Goal: Task Accomplishment & Management: Manage account settings

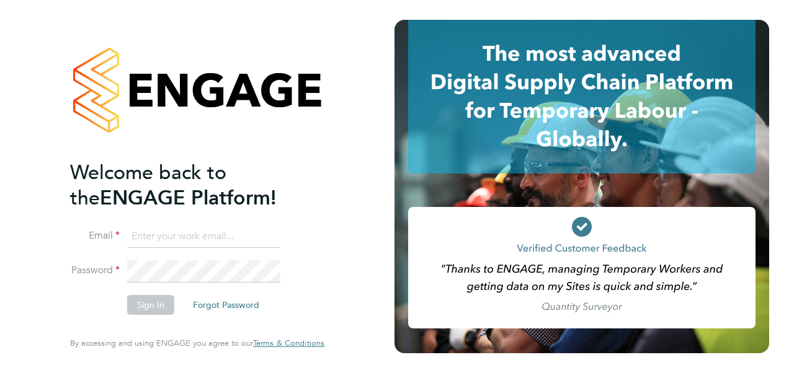
click at [195, 243] on input at bounding box center [203, 237] width 153 height 22
type input "yazmin.cole@prsjobs.com"
click at [147, 306] on button "Sign In" at bounding box center [150, 305] width 47 height 20
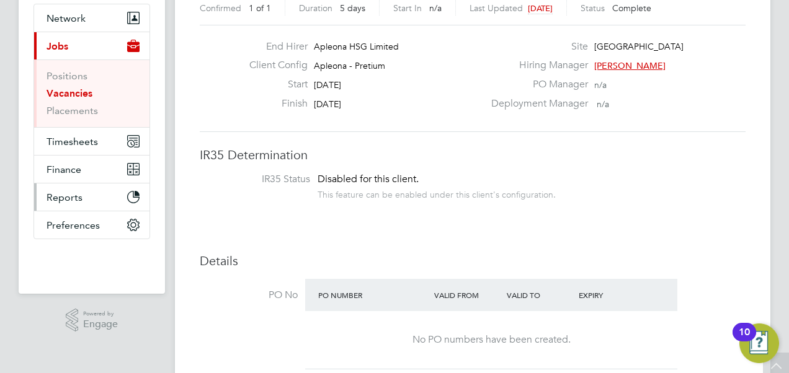
scroll to position [124, 0]
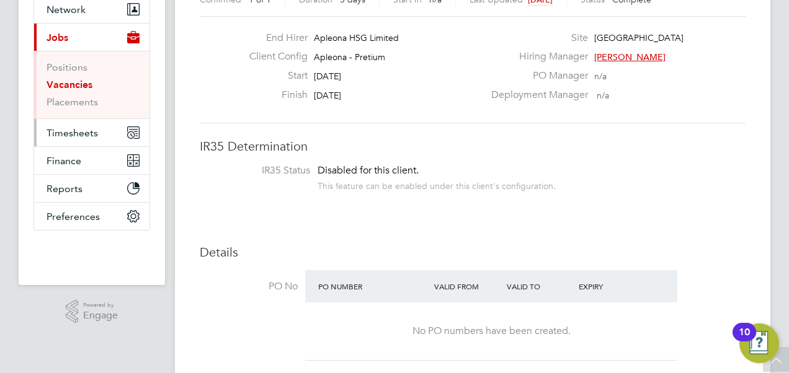
click at [69, 127] on span "Timesheets" at bounding box center [72, 133] width 51 height 12
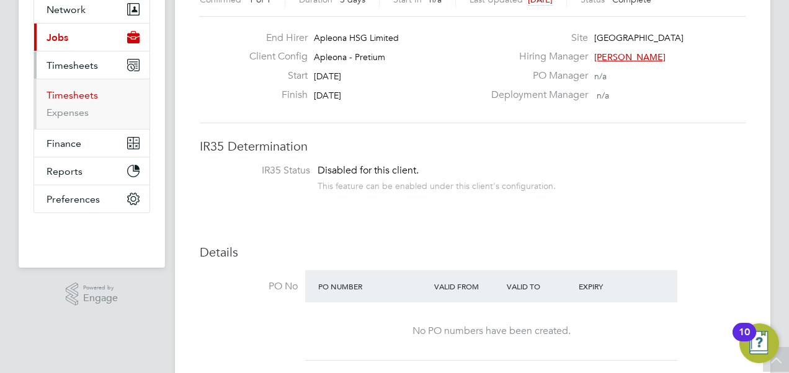
click at [76, 97] on link "Timesheets" at bounding box center [72, 95] width 51 height 12
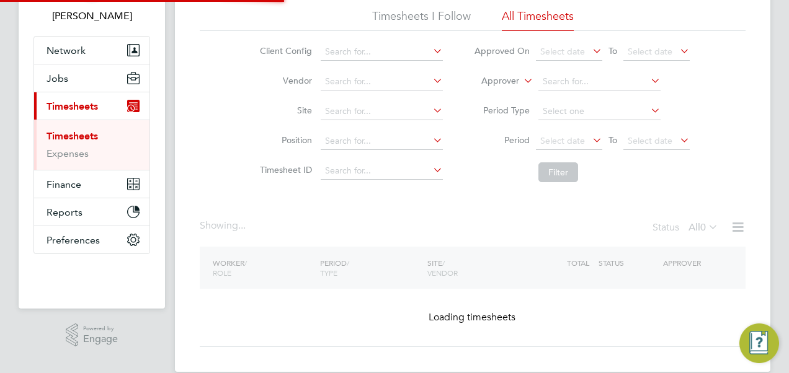
scroll to position [100, 0]
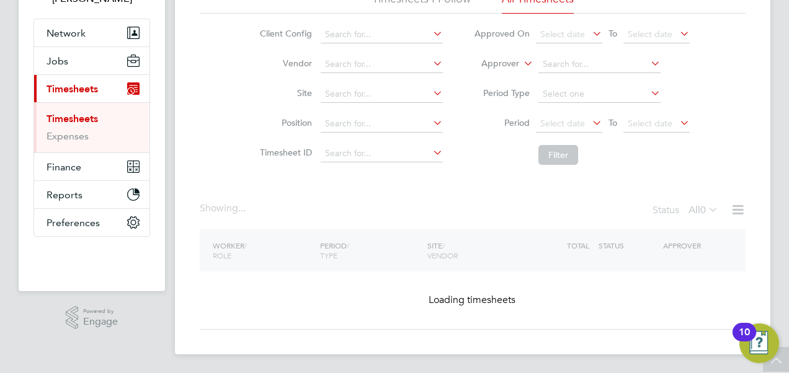
click at [0, 199] on html "YC [PERSON_NAME] Notifications Applications: Network Team Members Businesses Si…" at bounding box center [394, 137] width 789 height 475
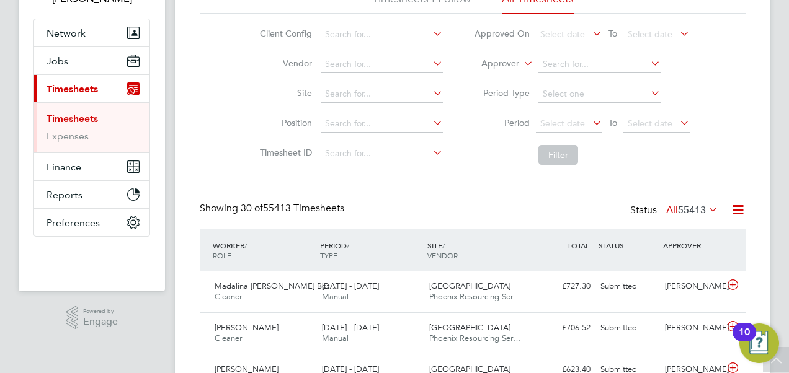
scroll to position [0, 0]
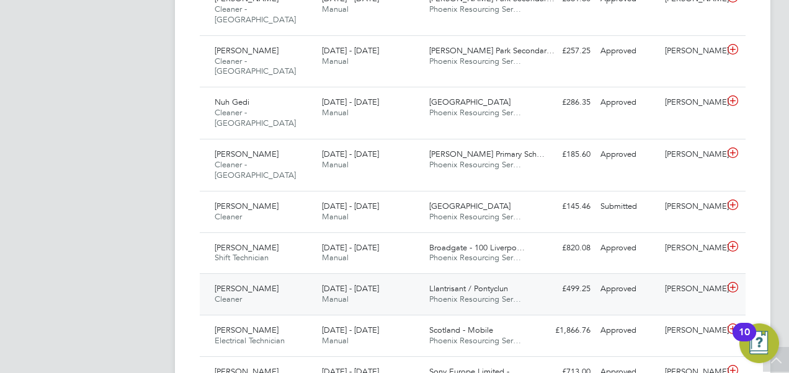
click at [282, 279] on div "[PERSON_NAME] Cleaner [DATE] - [DATE]" at bounding box center [263, 294] width 107 height 31
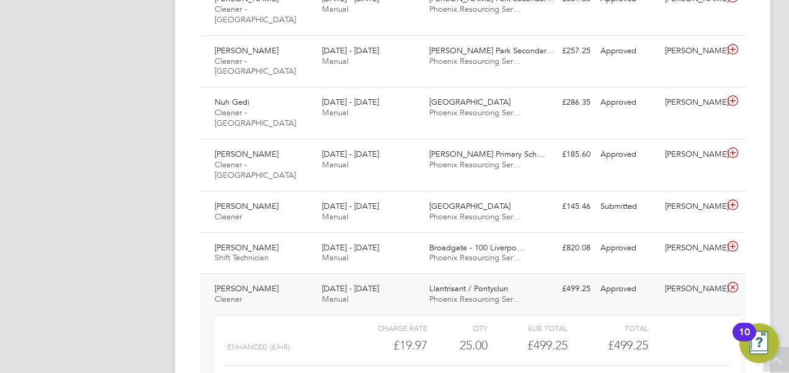
drag, startPoint x: 68, startPoint y: 205, endPoint x: 67, endPoint y: 198, distance: 6.9
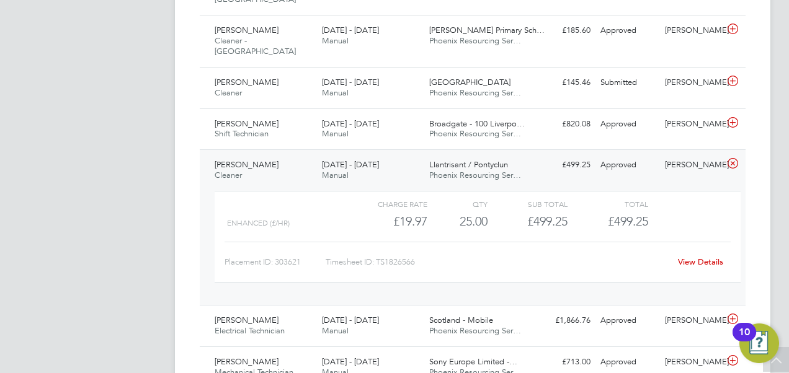
click at [700, 257] on link "View Details" at bounding box center [700, 262] width 45 height 11
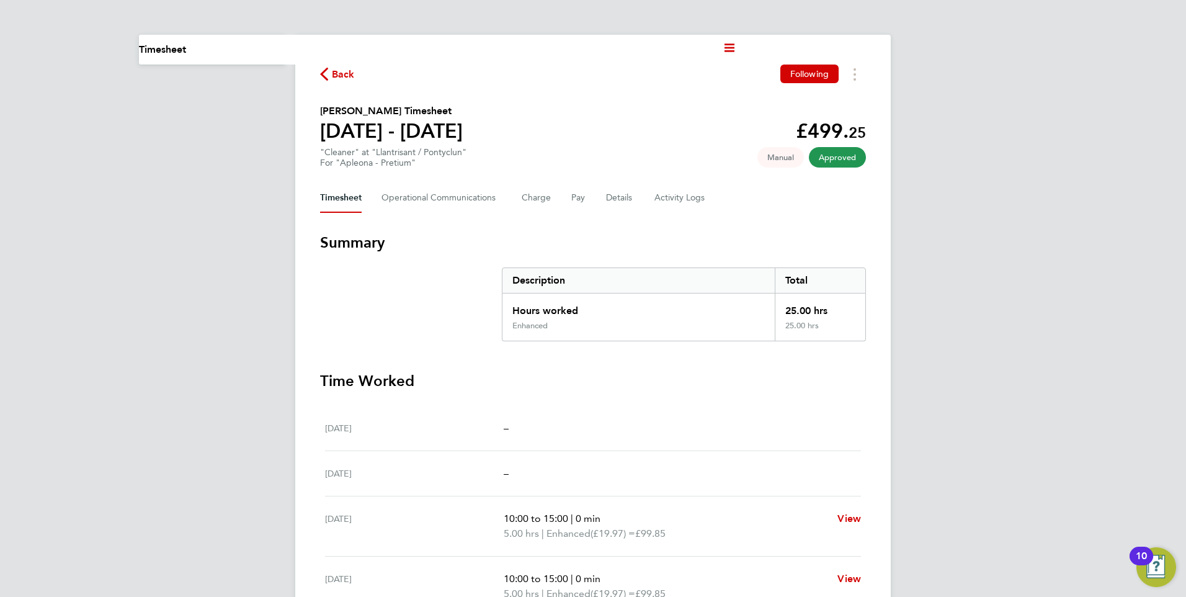
click at [254, 373] on div "Current page: Timesheet Back Following Edmilson Caven Santos's Timesheet 13 - 1…" at bounding box center [593, 453] width 1186 height 906
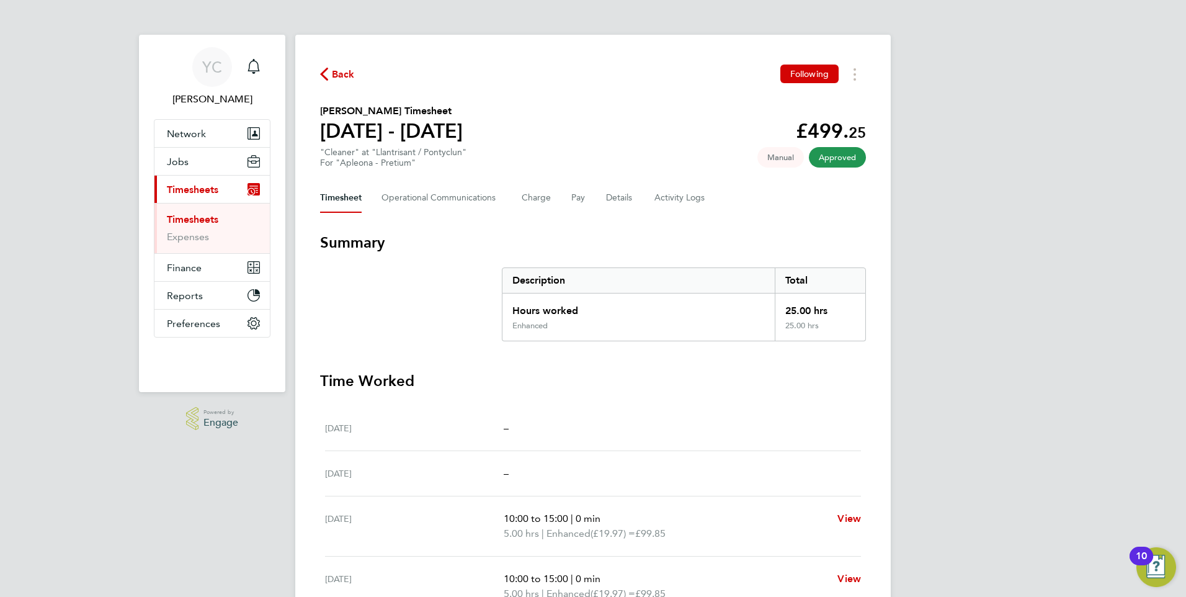
click at [201, 373] on span "Powered by Engage" at bounding box center [218, 419] width 40 height 24
click at [84, 312] on div "YC Yazmin Cole Notifications Applications: Network Team Members Businesses Site…" at bounding box center [593, 453] width 1186 height 906
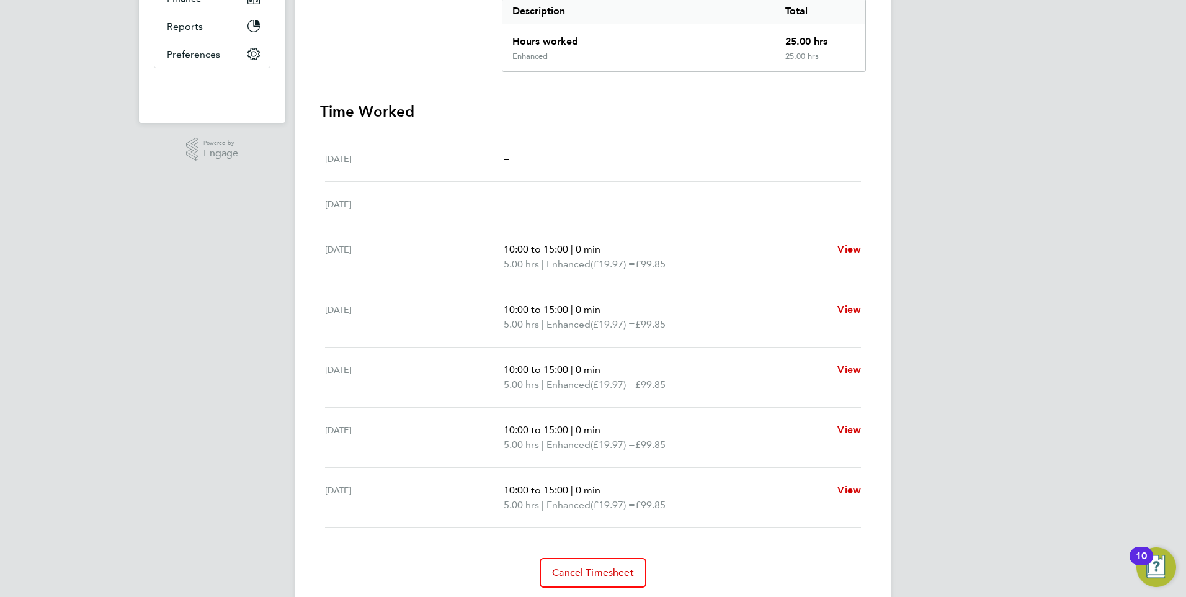
scroll to position [247, 0]
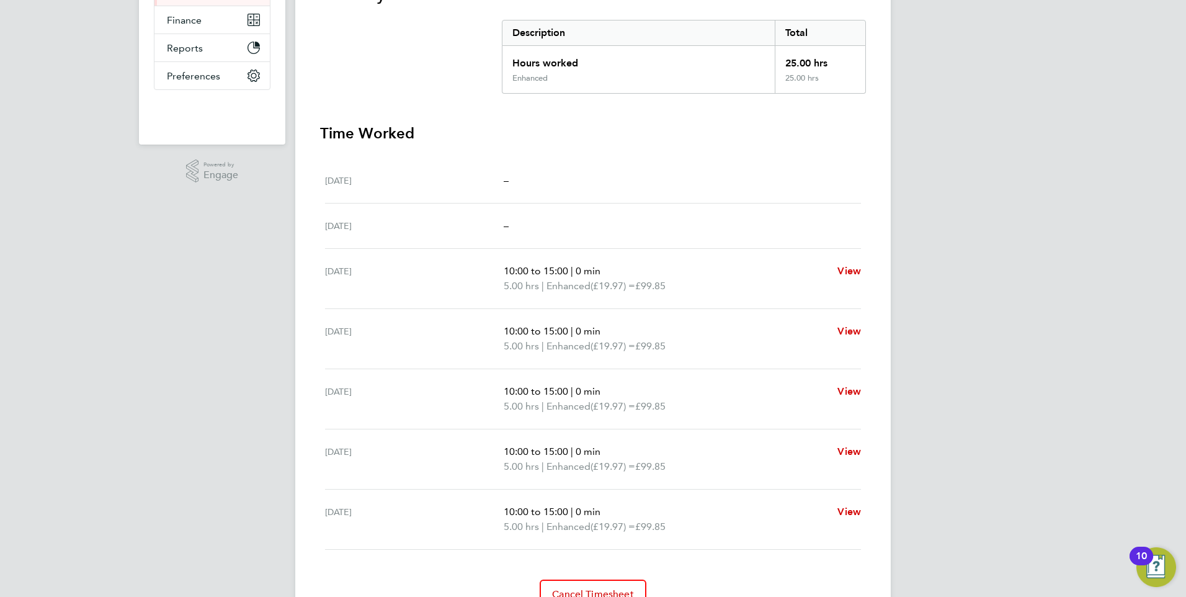
click at [110, 294] on div "YC Yazmin Cole Notifications Applications: Network Team Members Businesses Site…" at bounding box center [593, 206] width 1186 height 906
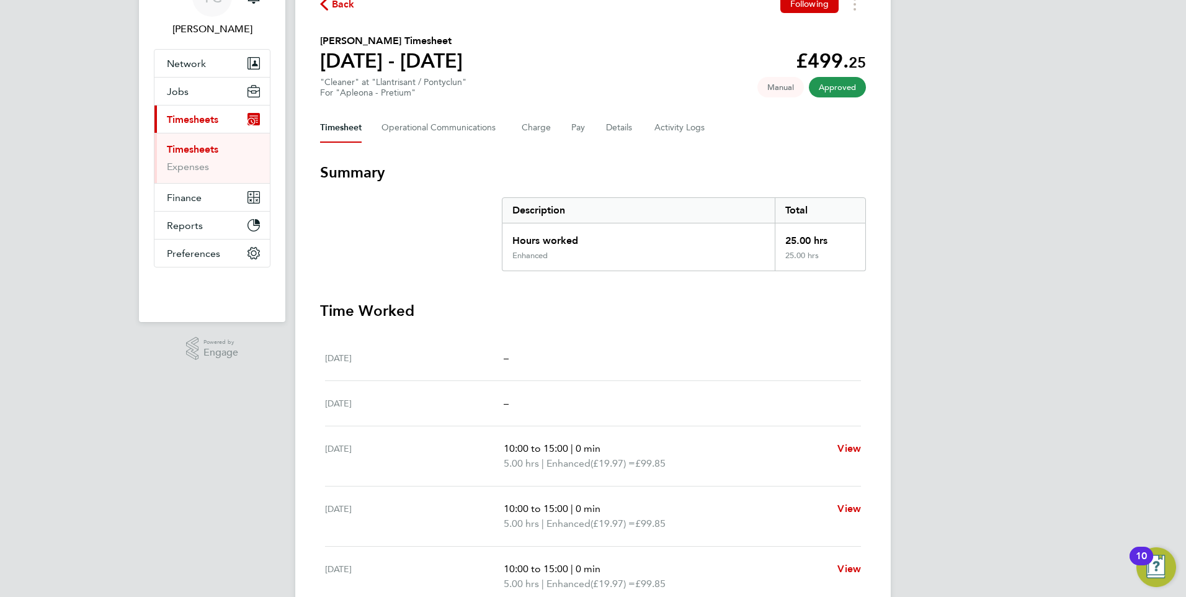
scroll to position [0, 0]
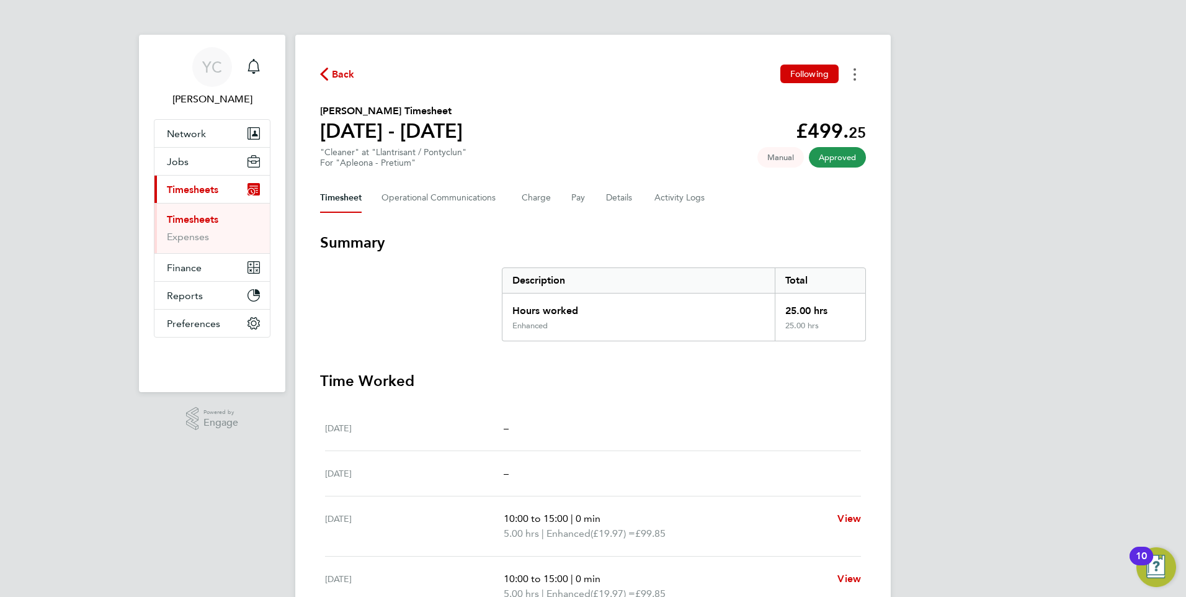
click at [788, 78] on circle "Timesheets Menu" at bounding box center [854, 79] width 2 height 2
click at [788, 100] on link "Download timesheet" at bounding box center [791, 101] width 149 height 25
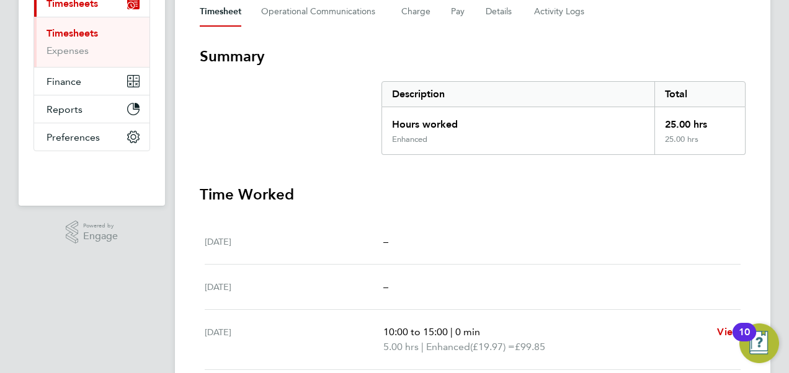
click at [334, 128] on section "Summary Description Total Hours worked 25.00 hrs Enhanced 25.00 hrs" at bounding box center [473, 101] width 546 height 109
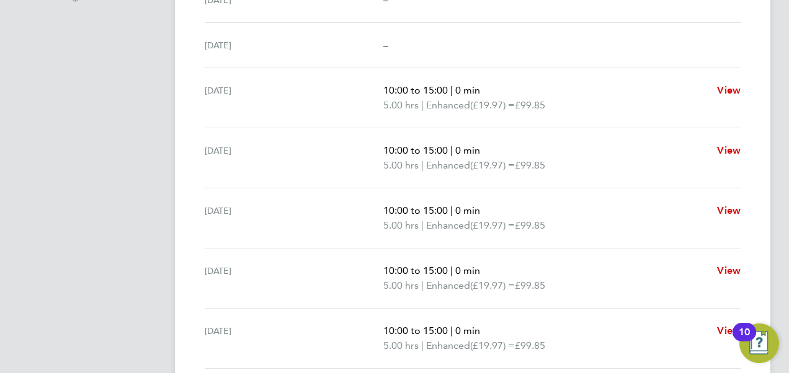
scroll to position [496, 0]
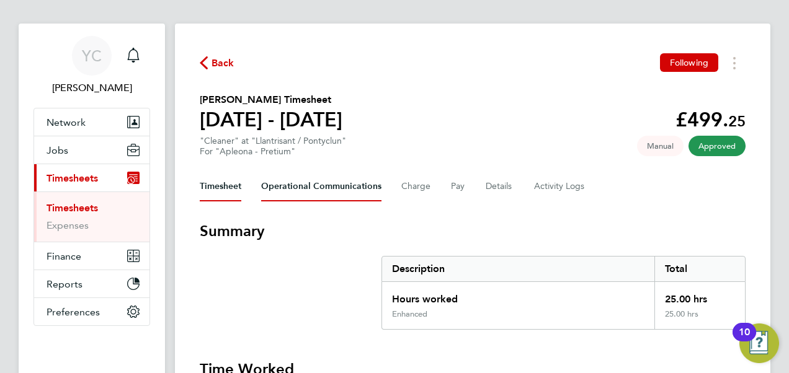
scroll to position [0, 0]
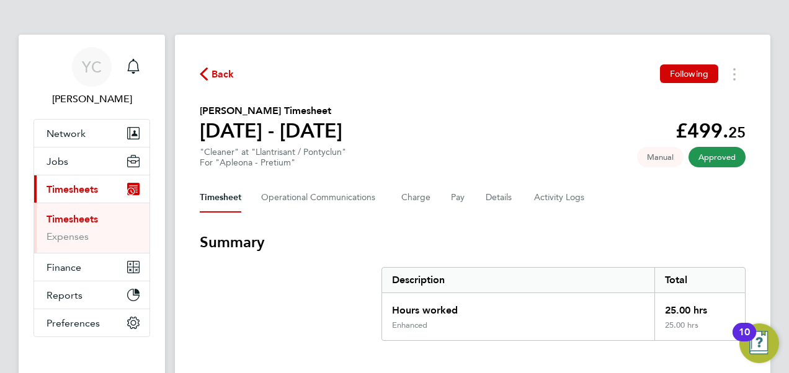
drag, startPoint x: 479, startPoint y: 194, endPoint x: 493, endPoint y: 205, distance: 18.1
click at [479, 193] on div "Timesheet Operational Communications Charge Pay Details Activity Logs" at bounding box center [473, 198] width 546 height 30
click at [490, 193] on button "Details" at bounding box center [500, 198] width 29 height 30
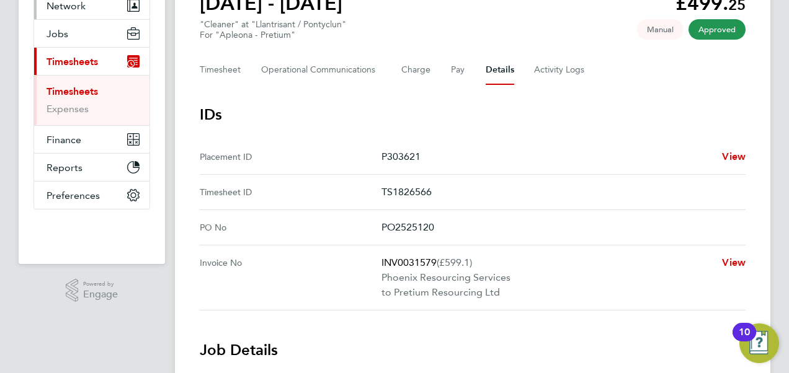
scroll to position [62, 0]
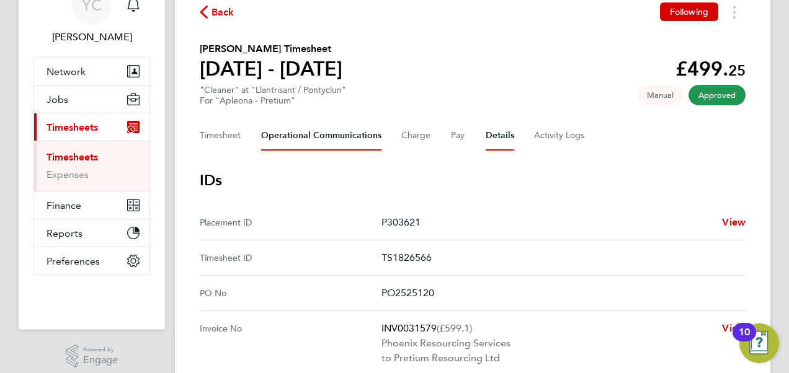
click at [275, 129] on Communications-tab "Operational Communications" at bounding box center [321, 136] width 120 height 30
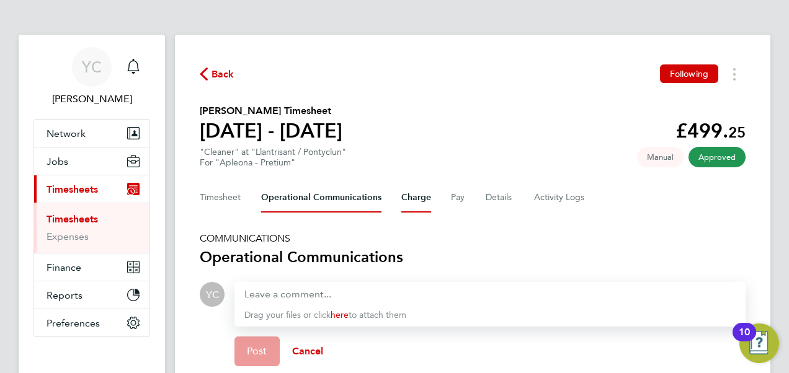
click at [404, 200] on button "Charge" at bounding box center [416, 198] width 30 height 30
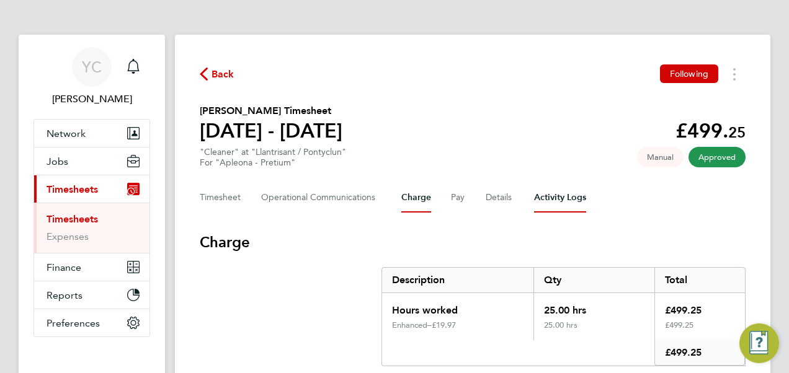
click at [548, 196] on Logs-tab "Activity Logs" at bounding box center [560, 198] width 52 height 30
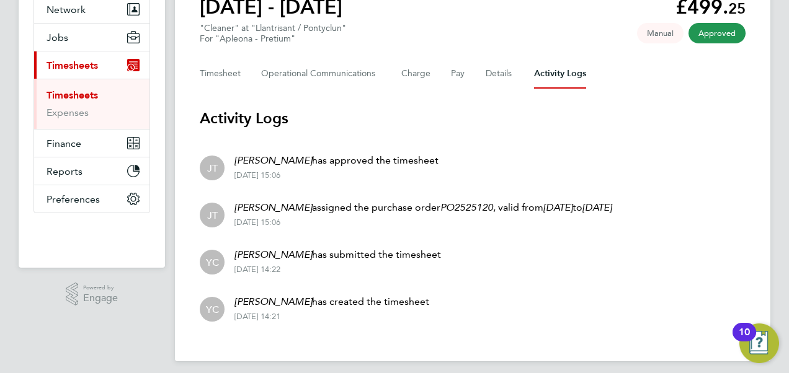
scroll to position [62, 0]
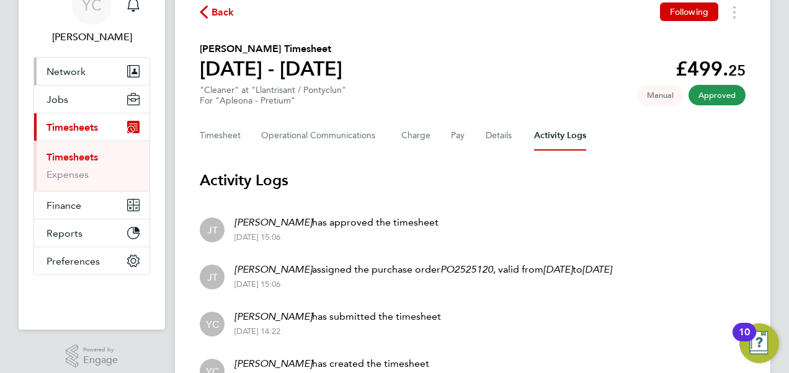
click at [79, 68] on span "Network" at bounding box center [66, 72] width 39 height 12
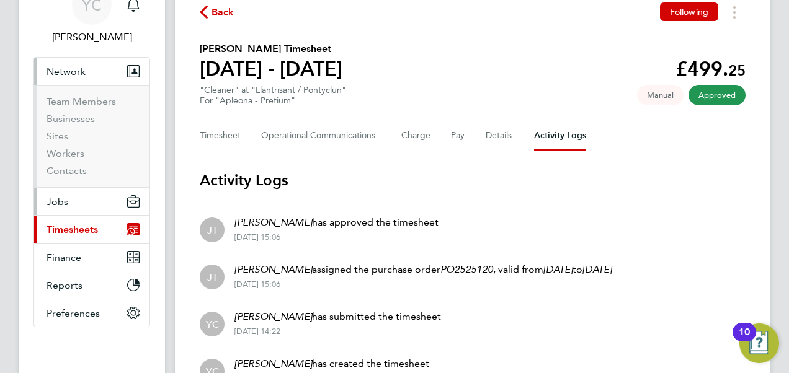
click at [82, 197] on button "Jobs" at bounding box center [91, 201] width 115 height 27
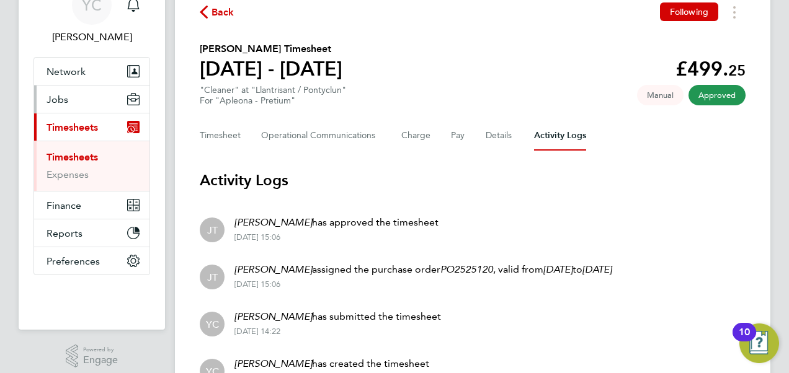
click at [85, 96] on button "Jobs" at bounding box center [91, 99] width 115 height 27
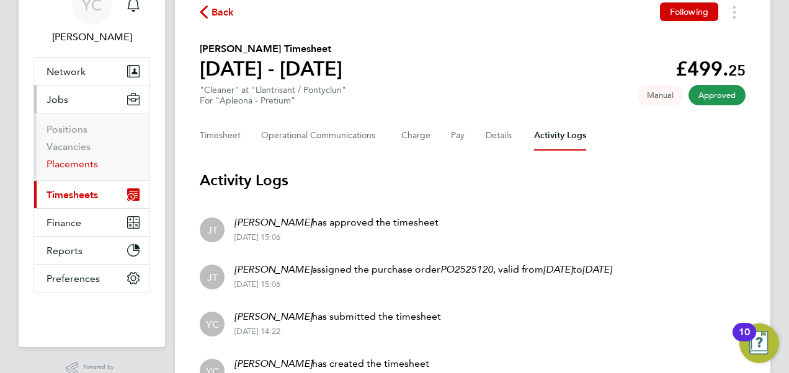
click at [67, 159] on link "Placements" at bounding box center [72, 164] width 51 height 12
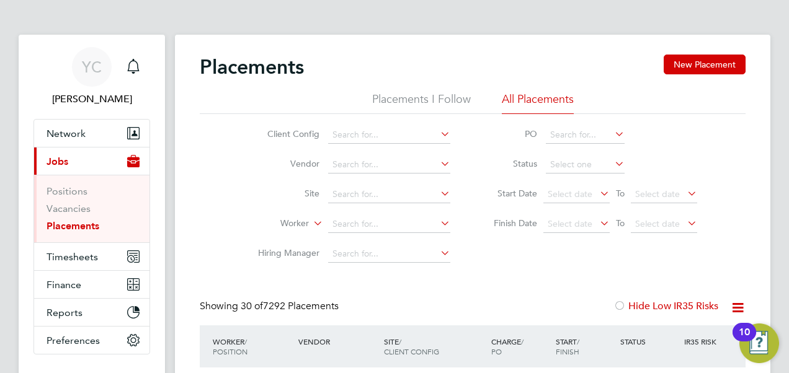
click at [432, 102] on li "Placements I Follow" at bounding box center [421, 103] width 99 height 22
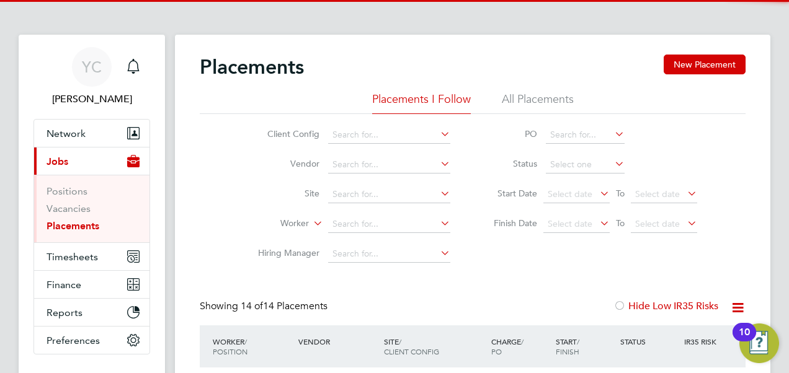
click at [219, 144] on div "Client Config Vendor Site Worker Hiring Manager PO Status Start Date Select dat…" at bounding box center [473, 191] width 546 height 155
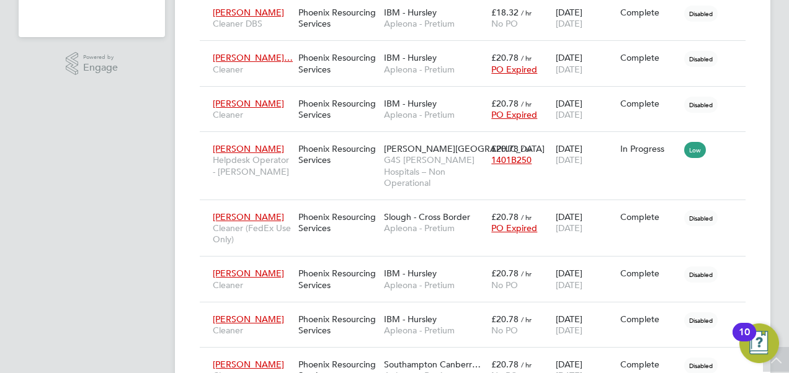
click at [100, 278] on app-navbar "YC Yazmin Cole Notifications Applications: Network Team Members Businesses Site…" at bounding box center [92, 199] width 146 height 1072
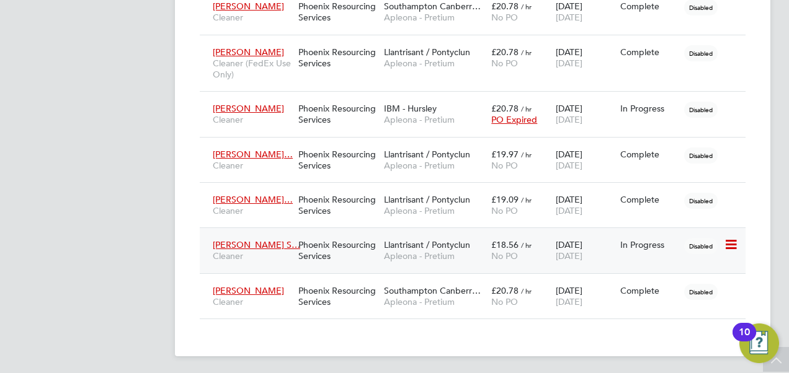
click at [251, 247] on span "Edmilson Caven S…" at bounding box center [256, 244] width 87 height 11
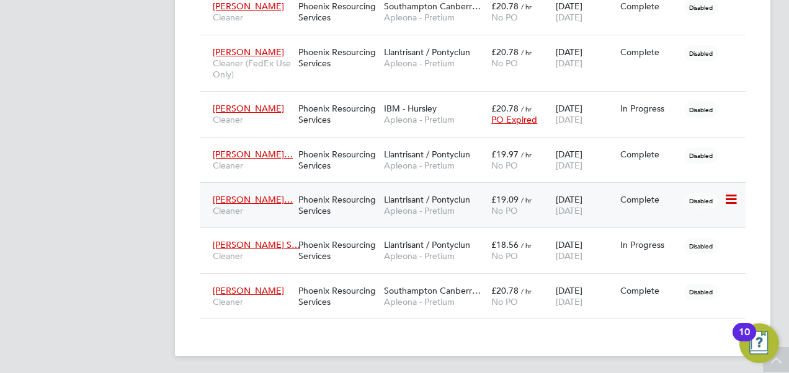
click at [238, 197] on span "Aaron-Leigh Edw…" at bounding box center [253, 199] width 80 height 11
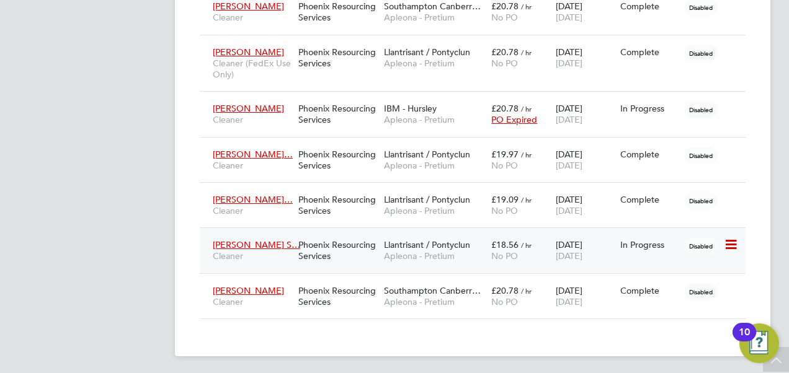
click at [258, 241] on span "Edmilson Caven S…" at bounding box center [256, 244] width 87 height 11
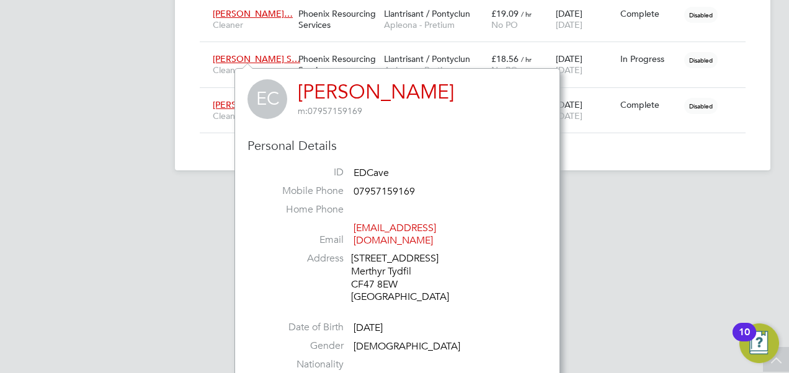
click at [382, 92] on link "[PERSON_NAME]" at bounding box center [376, 92] width 156 height 24
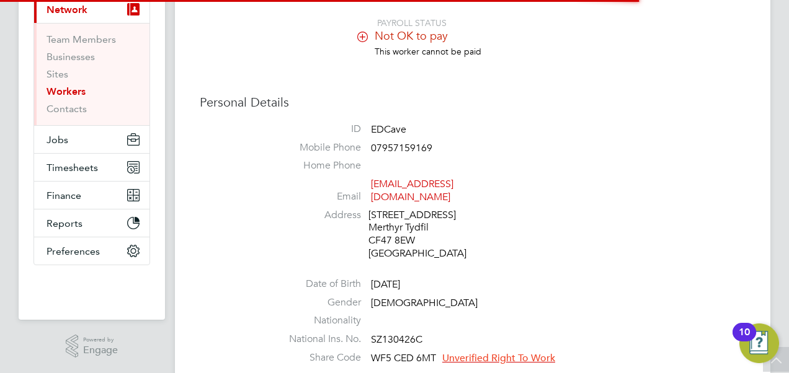
click at [562, 258] on ul "ID EDCave Mobile Phone [PHONE_NUMBER] Home Phone Email [EMAIL_ADDRESS][DOMAIN_N…" at bounding box center [509, 246] width 471 height 247
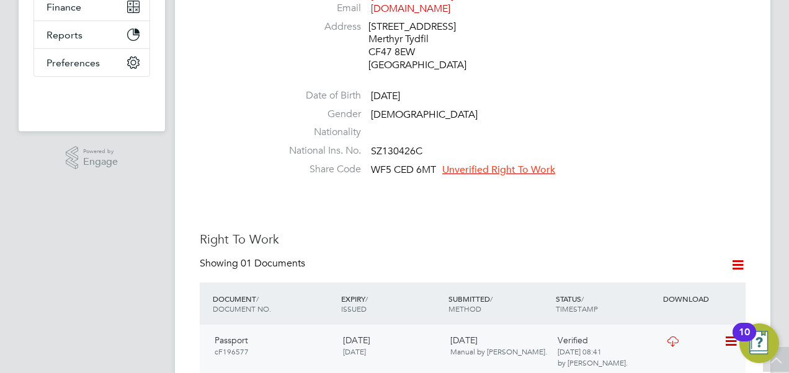
scroll to position [248, 0]
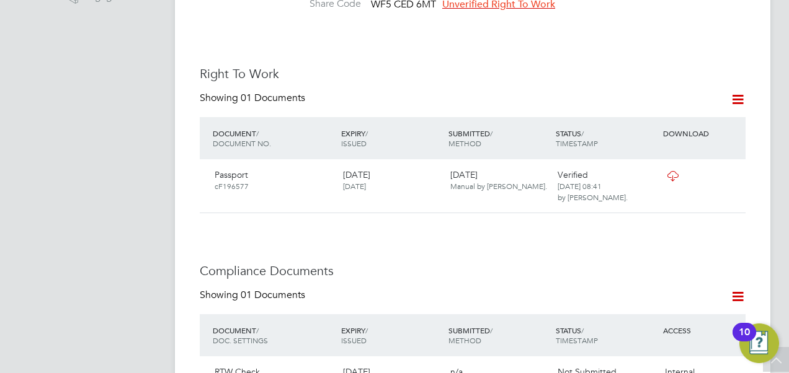
scroll to position [558, 0]
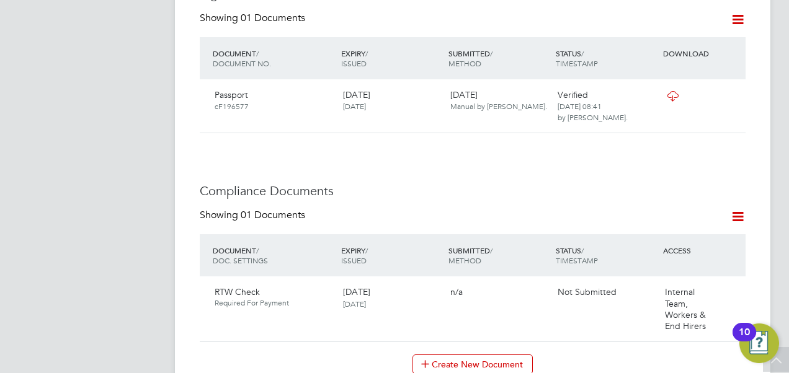
click at [140, 201] on app-navbar "YC [PERSON_NAME] Notifications Applications: Current page: Network Team Members…" at bounding box center [92, 300] width 146 height 1646
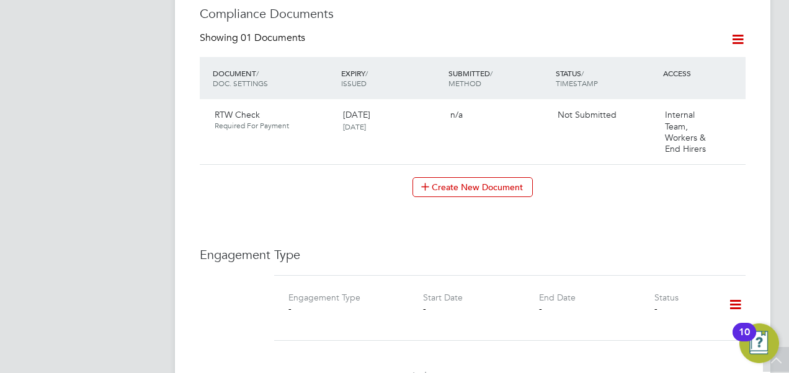
scroll to position [744, 0]
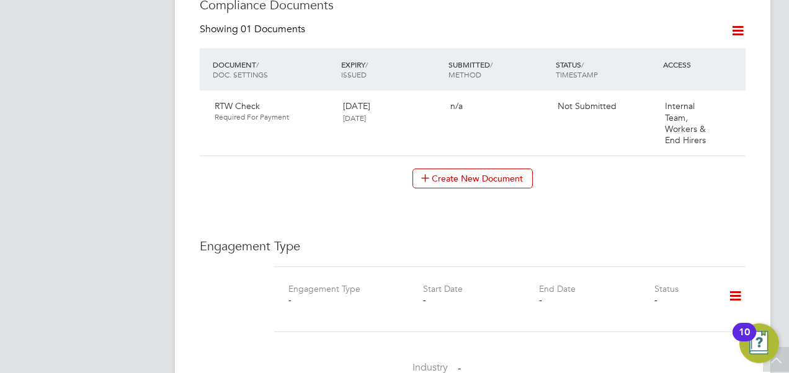
click at [113, 205] on app-navbar "YC [PERSON_NAME] Notifications Applications: Current page: Network Team Members…" at bounding box center [92, 114] width 146 height 1646
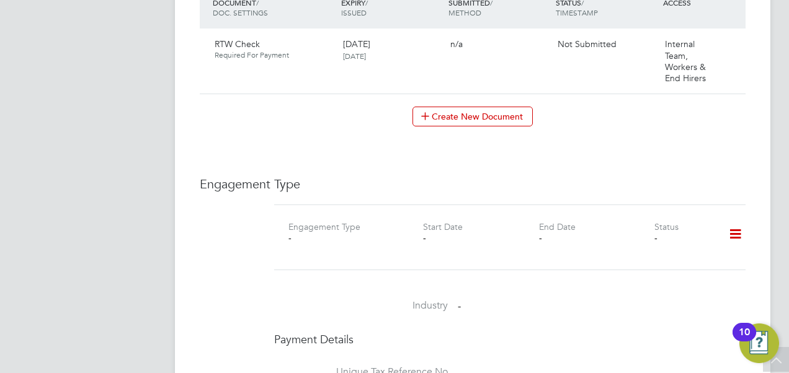
click at [156, 206] on app-navbar "YC [PERSON_NAME] Notifications Applications: Current page: Network Team Members…" at bounding box center [92, 52] width 146 height 1646
click at [132, 207] on app-navbar "YC Yazmin Cole Notifications Applications: Current page: Network Team Members B…" at bounding box center [92, 52] width 146 height 1646
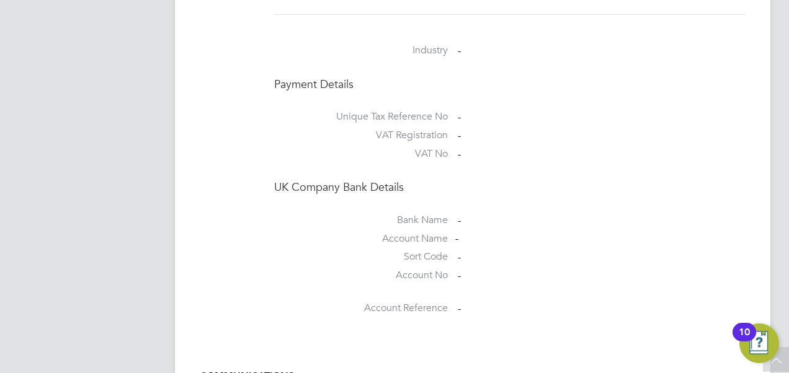
scroll to position [1178, 0]
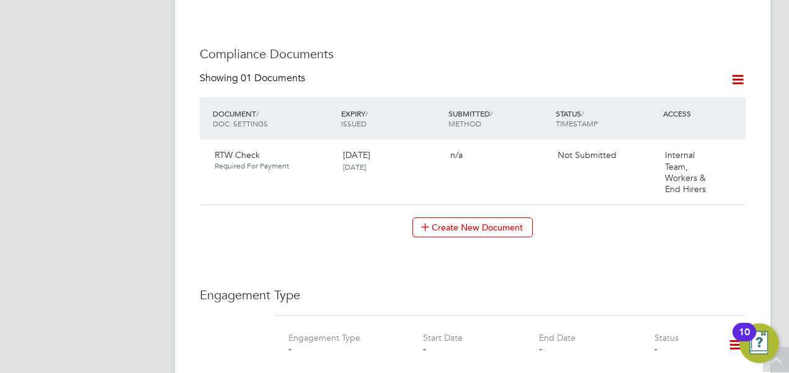
scroll to position [673, 0]
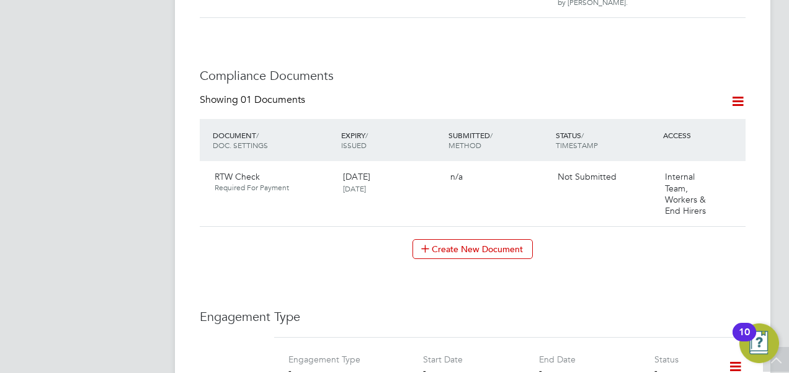
click at [110, 220] on app-navbar "YC Yazmin Cole Notifications Applications: Current page: Network Team Members B…" at bounding box center [92, 184] width 146 height 1646
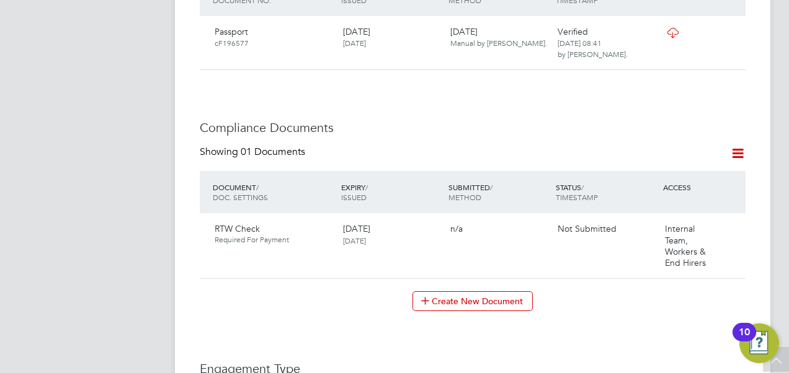
scroll to position [549, 0]
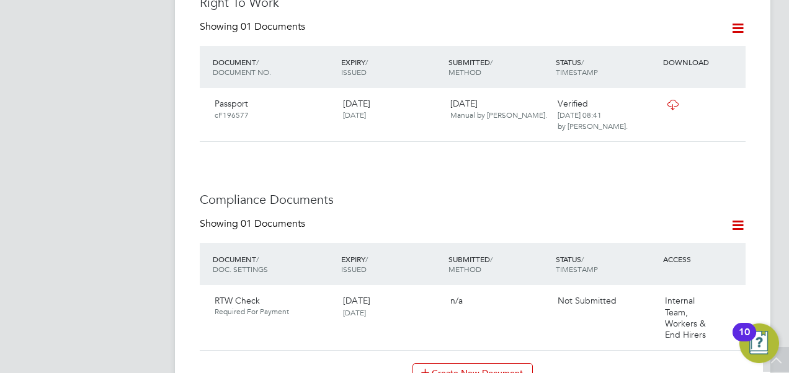
click at [112, 215] on app-navbar "YC Yazmin Cole Notifications Applications: Current page: Network Team Members B…" at bounding box center [92, 308] width 146 height 1646
click at [72, 242] on app-navbar "YC Yazmin Cole Notifications Applications: Current page: Network Team Members B…" at bounding box center [92, 308] width 146 height 1646
click at [401, 158] on div "Worker Details Follow EC Edmilson Caven Santos m: 07957159169 PAYROLL STATUS No…" at bounding box center [473, 286] width 546 height 1563
click at [159, 164] on app-navbar "YC Yazmin Cole Notifications Applications: Current page: Network Team Members B…" at bounding box center [92, 308] width 146 height 1646
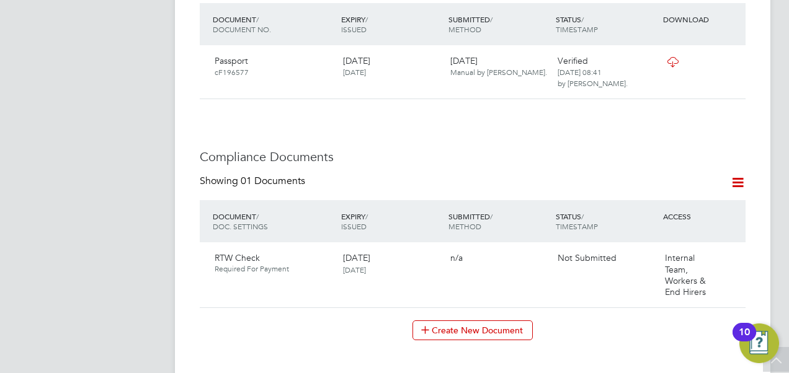
scroll to position [611, 0]
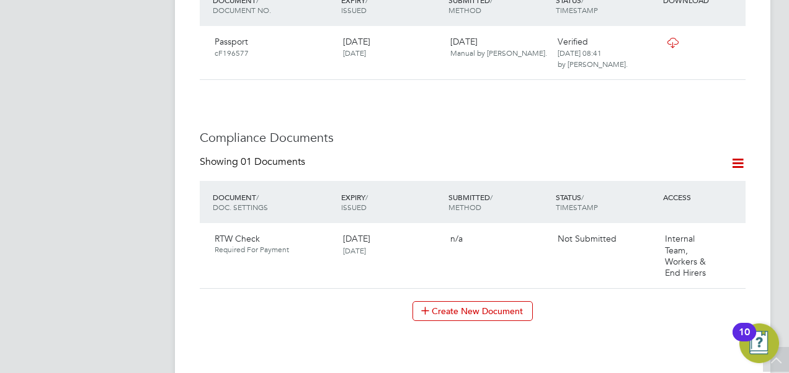
click at [156, 284] on app-navbar "YC Yazmin Cole Notifications Applications: Current page: Network Team Members B…" at bounding box center [92, 246] width 146 height 1646
click at [161, 280] on app-navbar "YC Yazmin Cole Notifications Applications: Current page: Network Team Members B…" at bounding box center [92, 246] width 146 height 1646
click at [131, 253] on app-navbar "YC Yazmin Cole Notifications Applications: Current page: Network Team Members B…" at bounding box center [92, 246] width 146 height 1646
click at [136, 244] on app-navbar "YC Yazmin Cole Notifications Applications: Current page: Network Team Members B…" at bounding box center [92, 246] width 146 height 1646
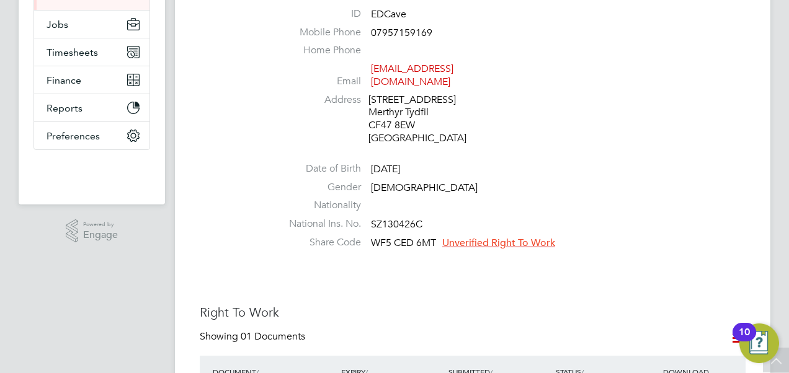
scroll to position [0, 0]
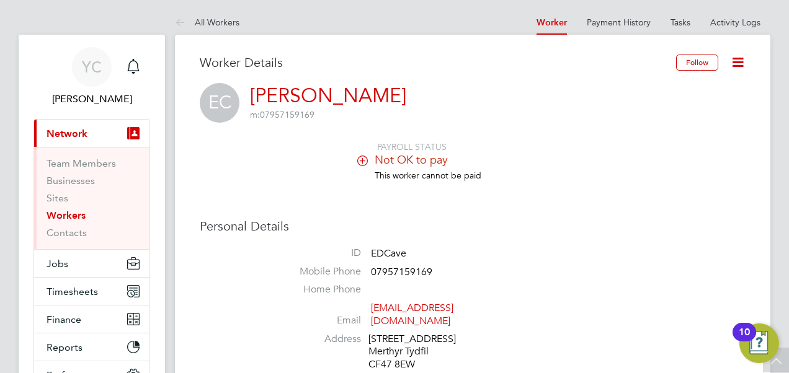
drag, startPoint x: 9, startPoint y: 193, endPoint x: 198, endPoint y: 203, distance: 190.1
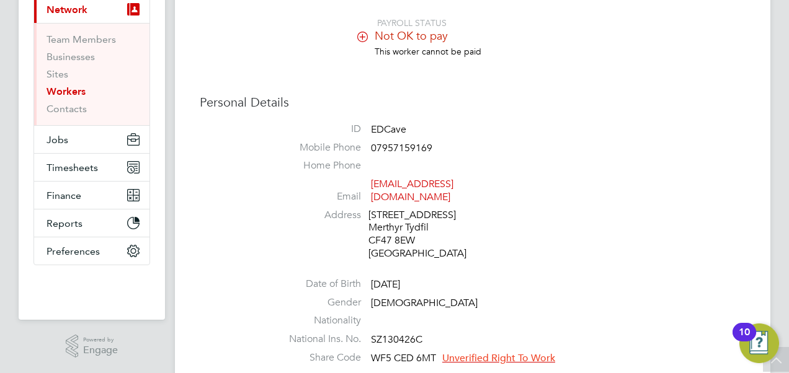
click at [293, 209] on label "Address" at bounding box center [317, 215] width 87 height 13
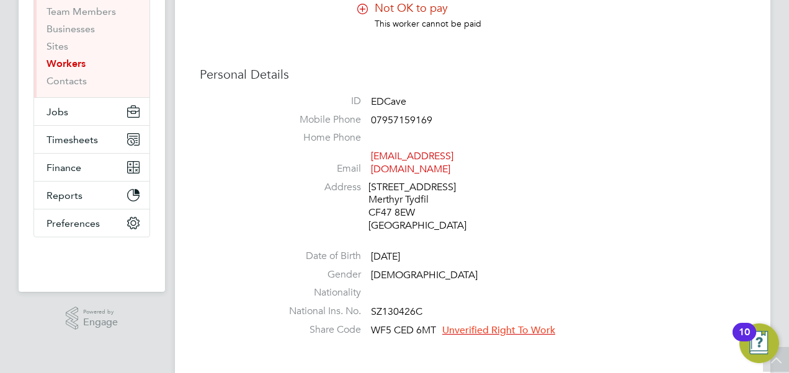
scroll to position [124, 0]
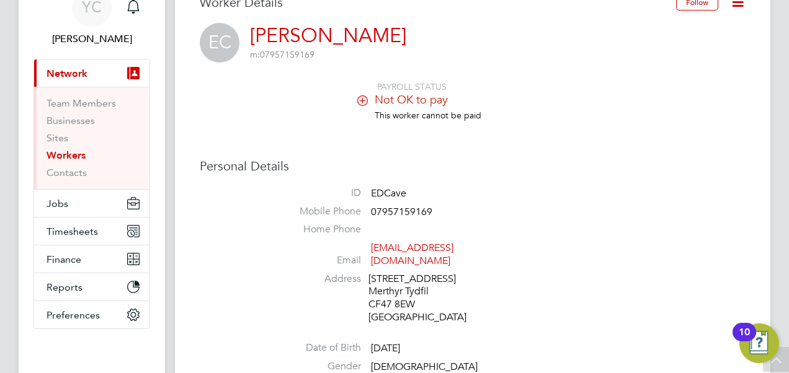
scroll to position [0, 0]
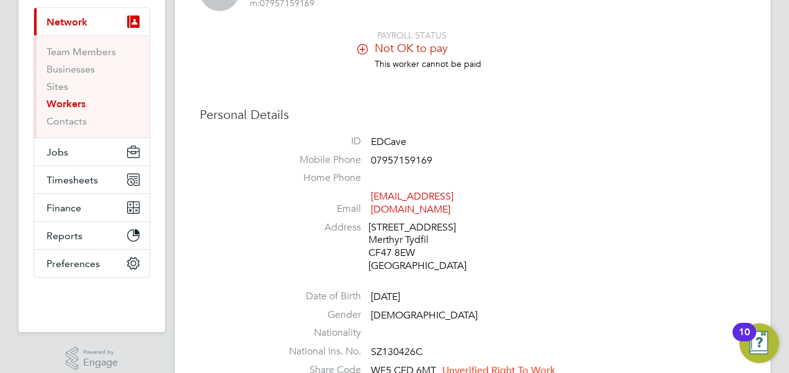
scroll to position [186, 0]
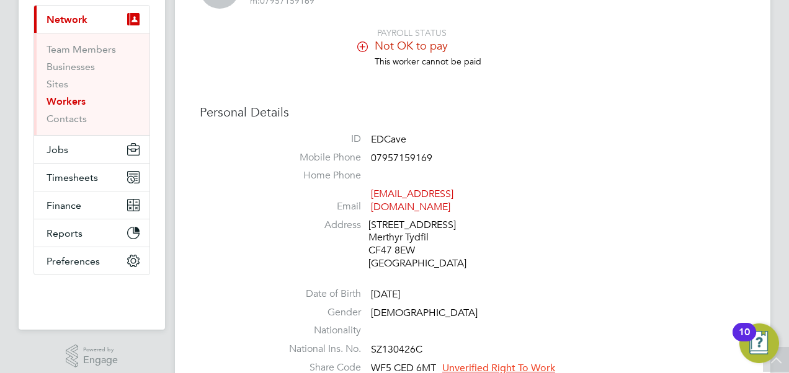
scroll to position [0, 0]
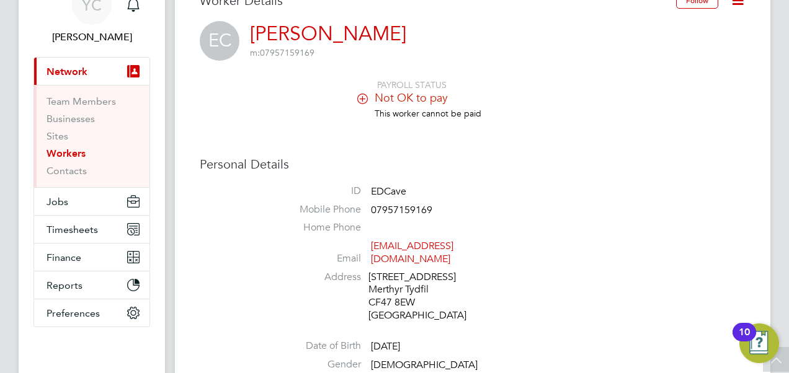
click at [207, 197] on div "Personal Details ID EDCave Mobile Phone 07957159169 Home Phone Email edmilsonsa…" at bounding box center [473, 294] width 546 height 276
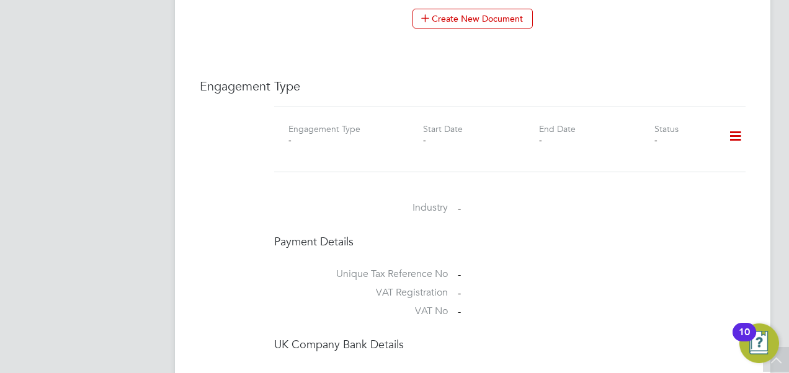
scroll to position [1054, 0]
